Goal: Use online tool/utility: Utilize a website feature to perform a specific function

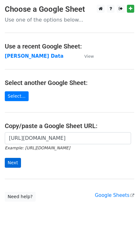
scroll to position [0, 190]
type input "[URL][DOMAIN_NAME]"
click at [12, 165] on input "Next" at bounding box center [13, 163] width 16 height 10
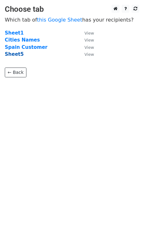
click at [19, 53] on strong "Sheet5" at bounding box center [14, 54] width 19 height 6
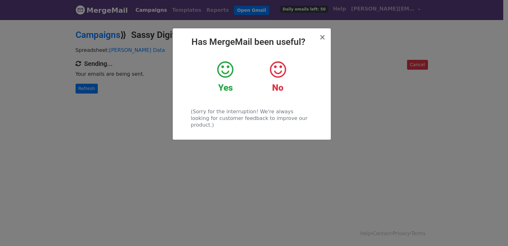
click at [113, 95] on div "× Has MergeMail been useful? Yes No (Sorry for the interruption! We're always l…" at bounding box center [254, 132] width 508 height 227
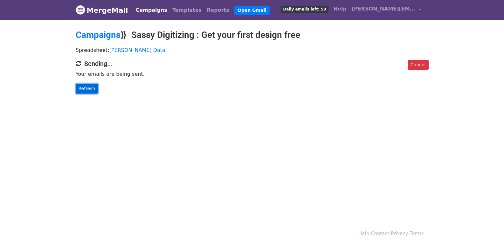
click at [88, 88] on link "Refresh" at bounding box center [87, 89] width 23 height 10
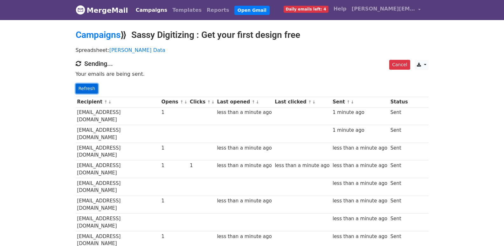
click at [89, 86] on link "Refresh" at bounding box center [87, 89] width 23 height 10
click at [85, 86] on link "Refresh" at bounding box center [87, 89] width 23 height 10
